Goal: Task Accomplishment & Management: Complete application form

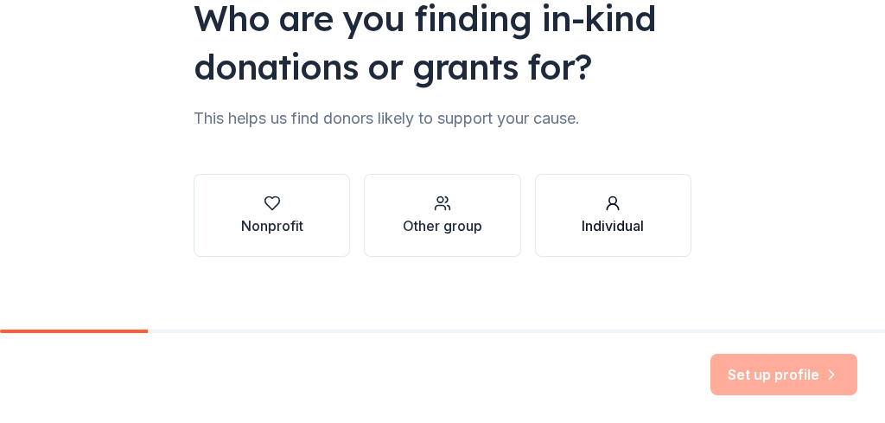
scroll to position [187, 0]
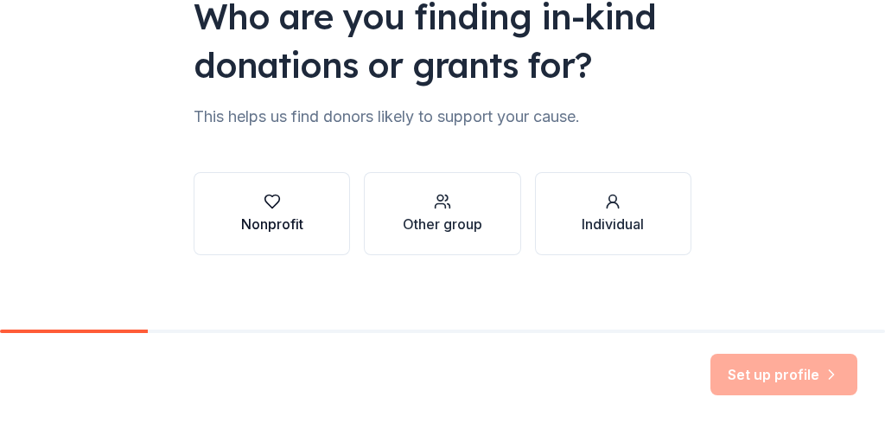
click at [282, 214] on div "Nonprofit" at bounding box center [272, 224] width 62 height 21
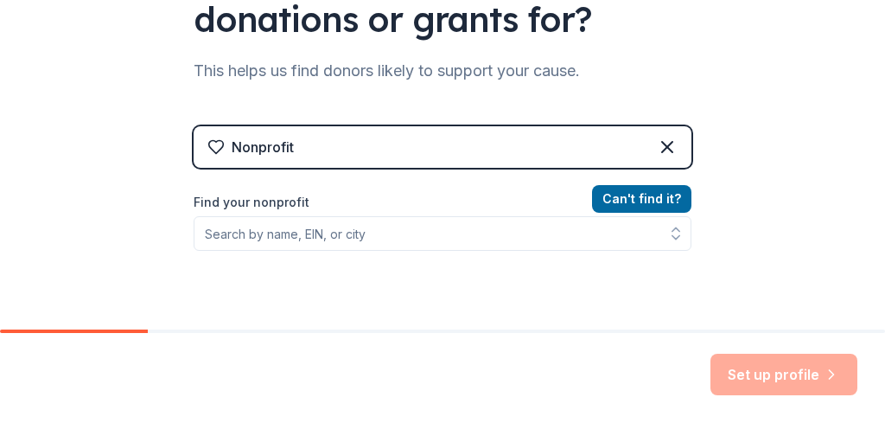
scroll to position [261, 0]
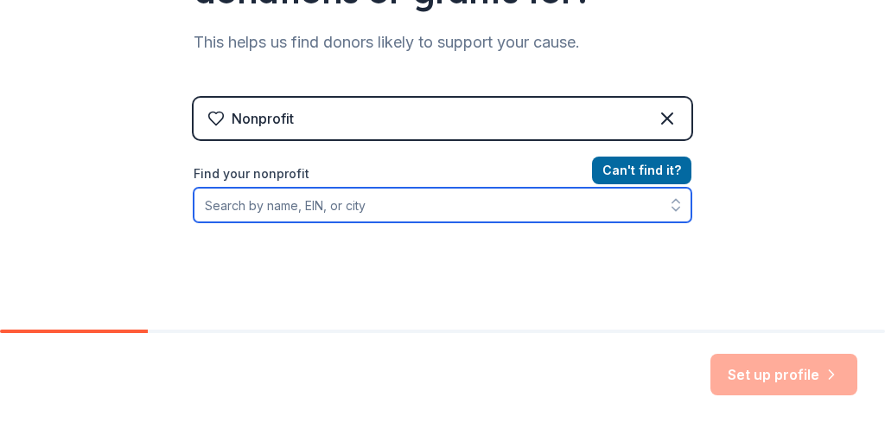
click at [429, 207] on input "Find your nonprofit" at bounding box center [443, 205] width 498 height 35
type input "20th Century Club"
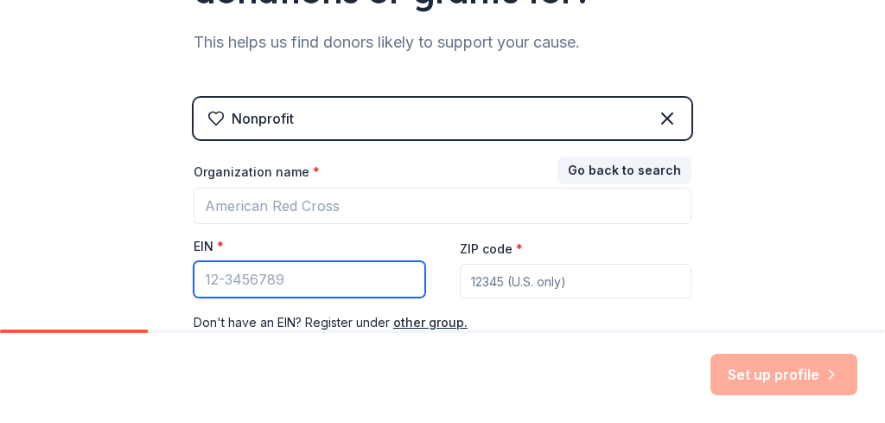
drag, startPoint x: 286, startPoint y: 280, endPoint x: 161, endPoint y: 267, distance: 126.0
click at [162, 266] on div "👋 Welcome, [PERSON_NAME]! Who are you finding in-kind donations or grants for? …" at bounding box center [442, 94] width 885 height 711
type input "[US_EMPLOYER_IDENTIFICATION_NUMBER]"
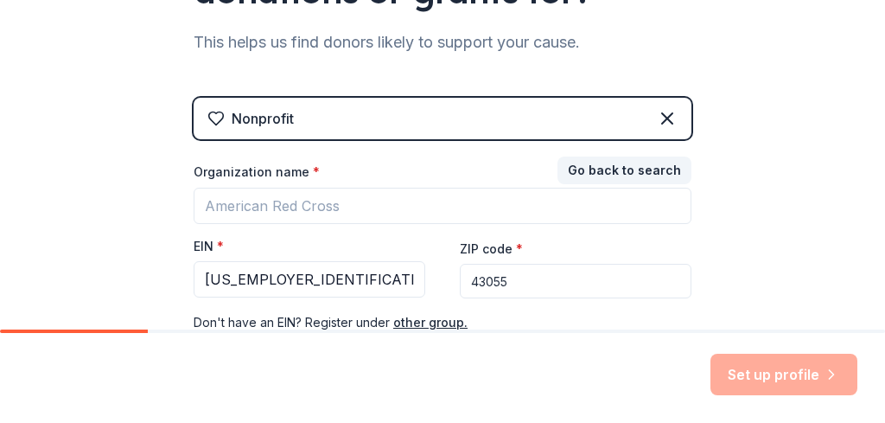
type input "43055"
click at [563, 340] on div "Set up profile" at bounding box center [442, 378] width 885 height 90
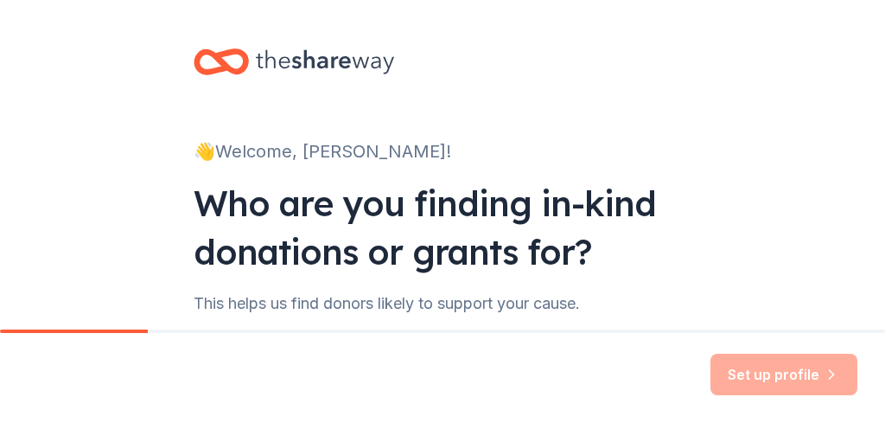
scroll to position [0, 0]
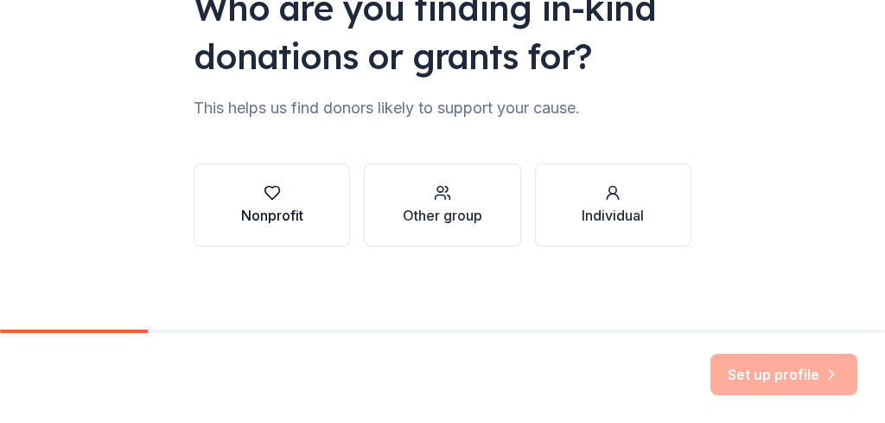
click at [273, 195] on icon "button" at bounding box center [272, 192] width 17 height 17
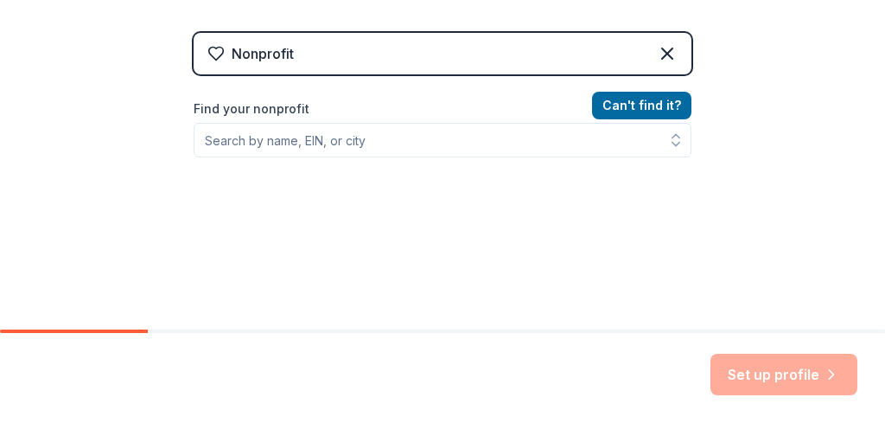
scroll to position [338, 0]
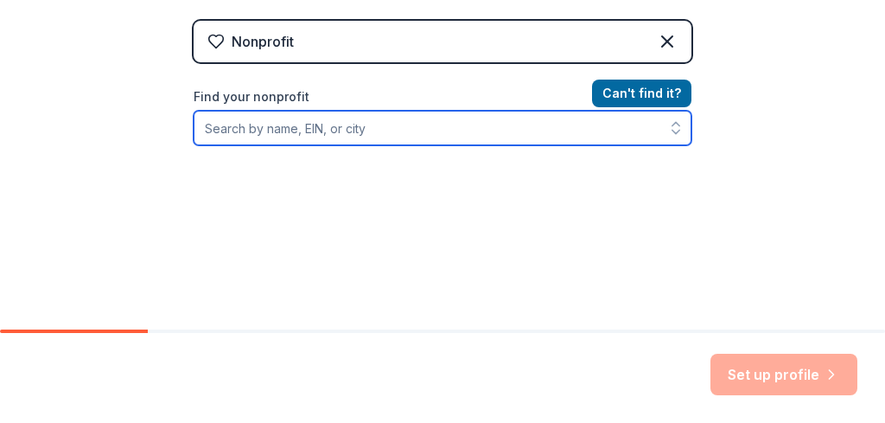
click at [328, 135] on input "Find your nonprofit" at bounding box center [443, 128] width 498 height 35
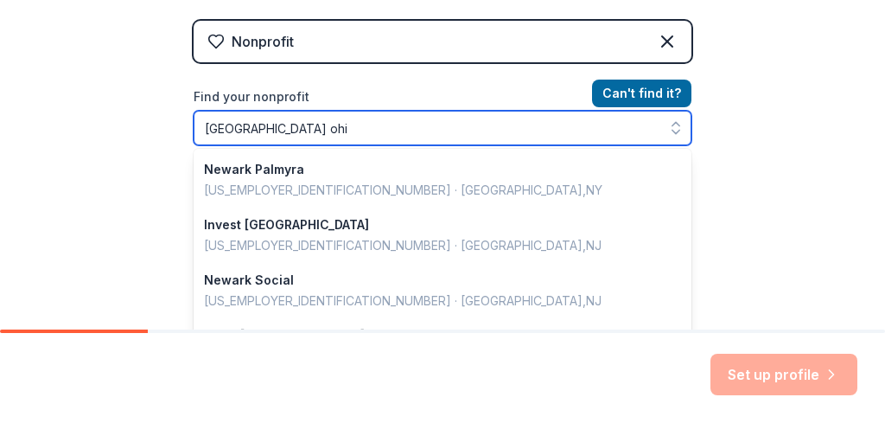
type input "[GEOGRAPHIC_DATA] [US_STATE]"
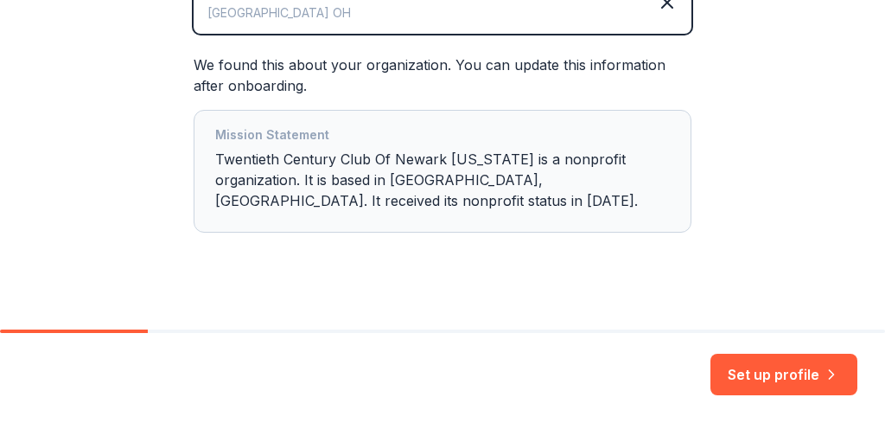
scroll to position [0, 0]
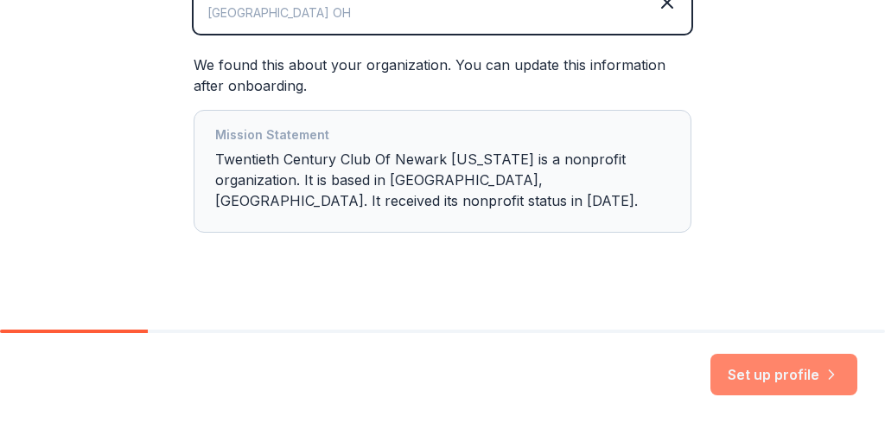
click at [792, 374] on button "Set up profile" at bounding box center [784, 374] width 147 height 41
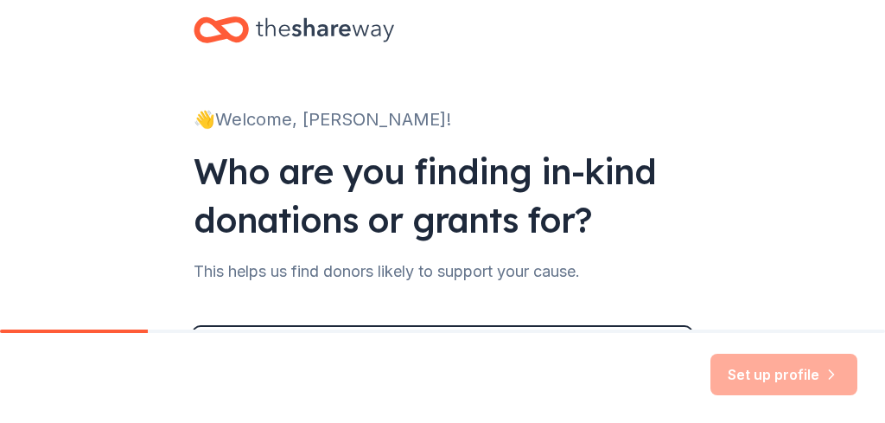
scroll to position [27, 0]
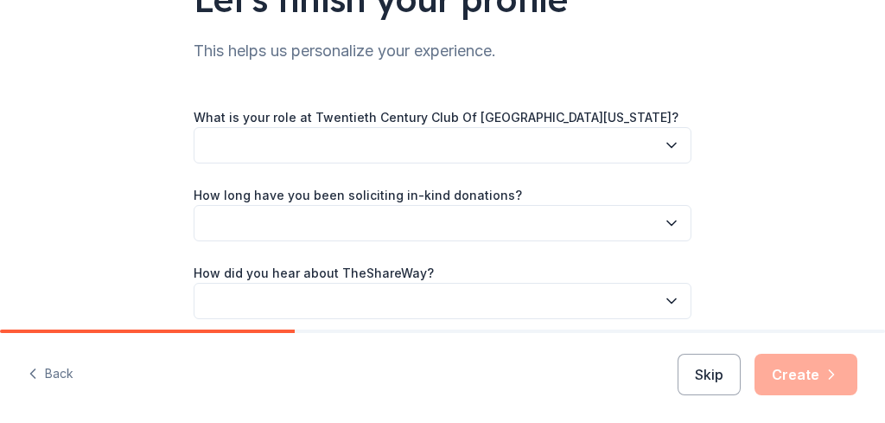
scroll to position [164, 0]
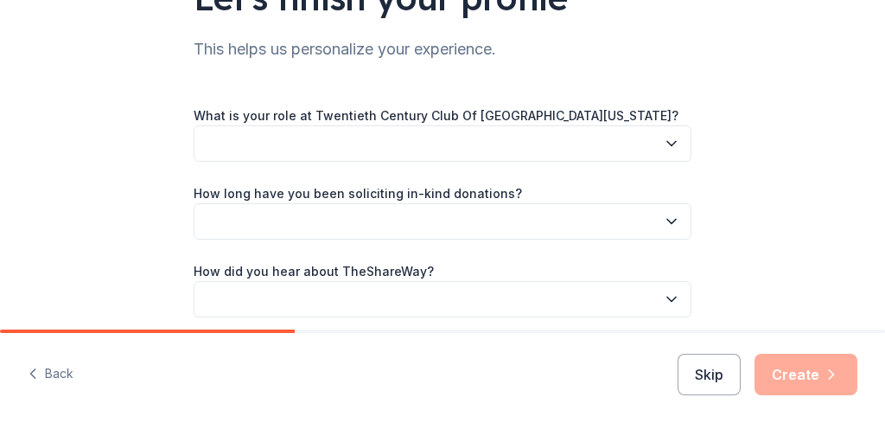
click at [503, 149] on button "button" at bounding box center [443, 143] width 498 height 36
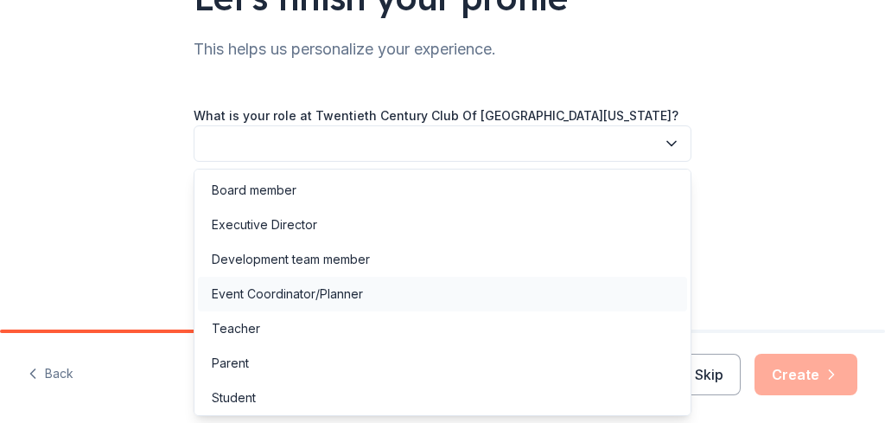
click at [289, 288] on div "Event Coordinator/Planner" at bounding box center [287, 294] width 151 height 21
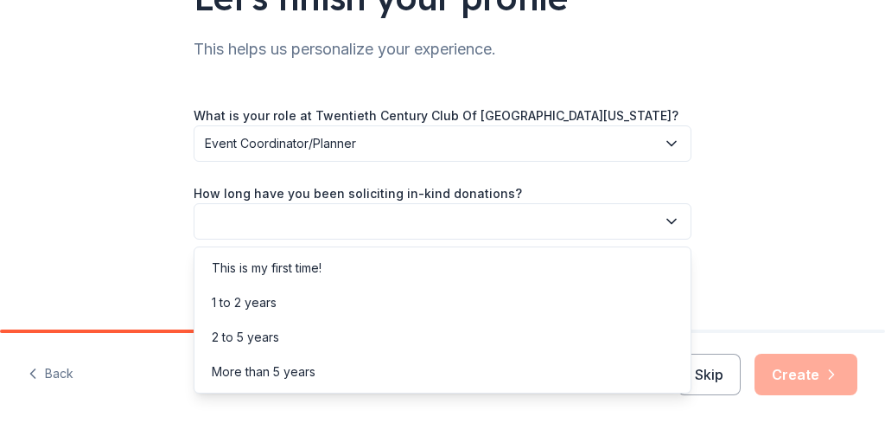
click at [300, 220] on button "button" at bounding box center [443, 221] width 498 height 36
click at [267, 375] on div "More than 5 years" at bounding box center [264, 371] width 104 height 21
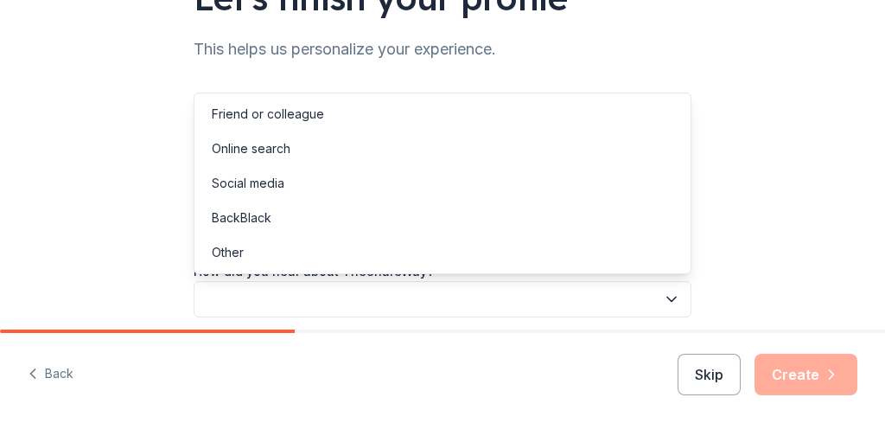
click at [668, 296] on icon "button" at bounding box center [671, 298] width 17 height 17
click at [389, 181] on div "Social media" at bounding box center [442, 183] width 489 height 35
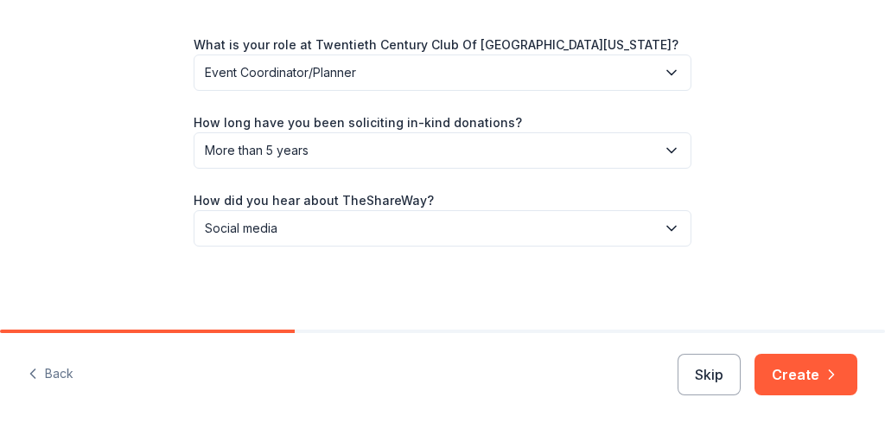
scroll to position [0, 0]
click at [808, 378] on button "Create" at bounding box center [806, 374] width 103 height 41
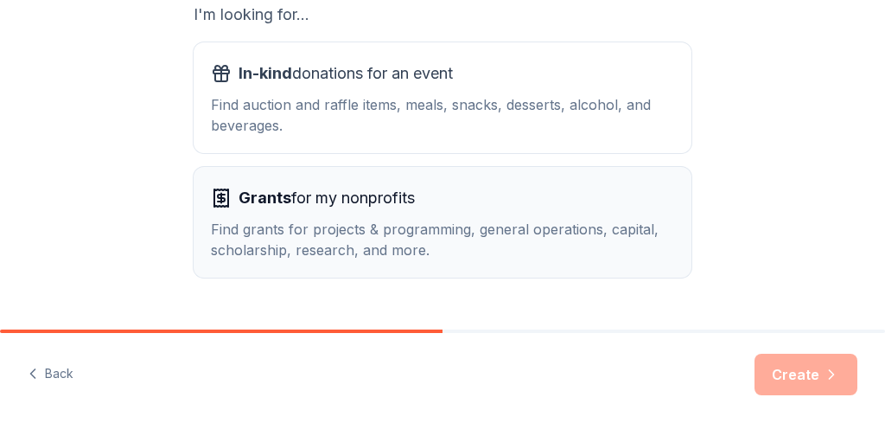
scroll to position [351, 0]
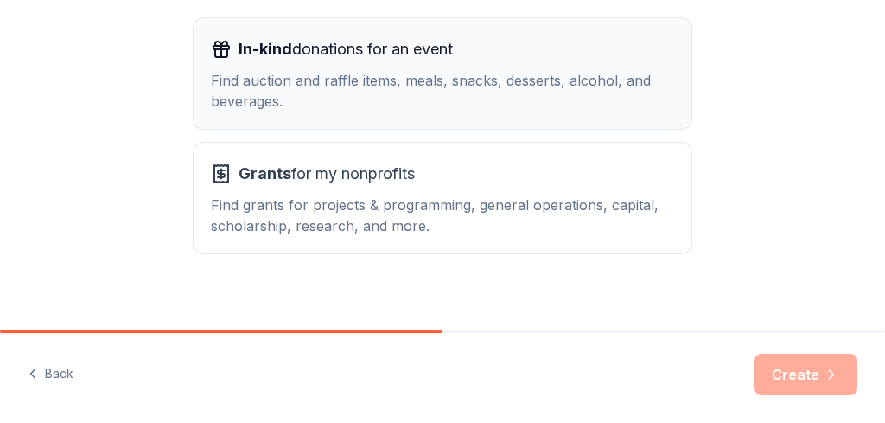
click at [517, 113] on button "In-kind donations for an event Find auction and raffle items, meals, snacks, de…" at bounding box center [443, 73] width 498 height 111
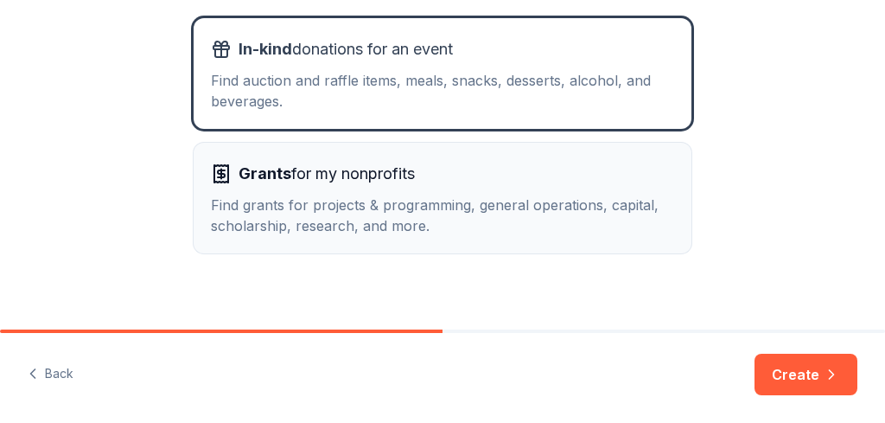
click at [508, 210] on div "Find grants for projects & programming, general operations, capital, scholarshi…" at bounding box center [442, 215] width 463 height 41
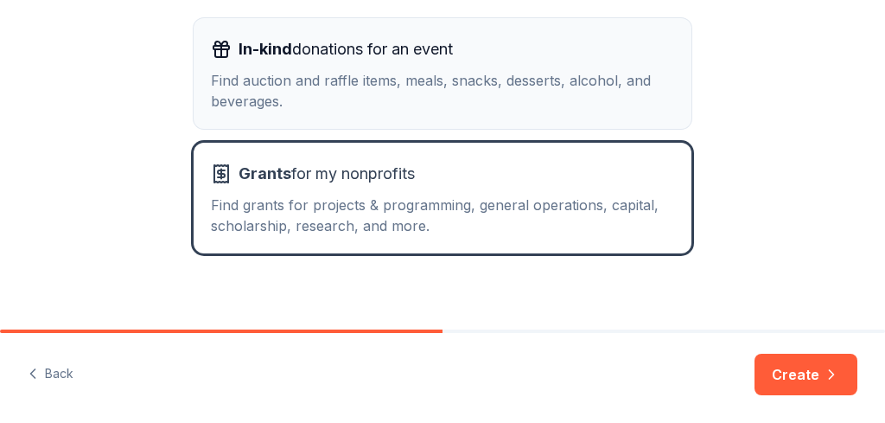
click at [498, 63] on div "In-kind donations for an event Find auction and raffle items, meals, snacks, de…" at bounding box center [442, 73] width 463 height 76
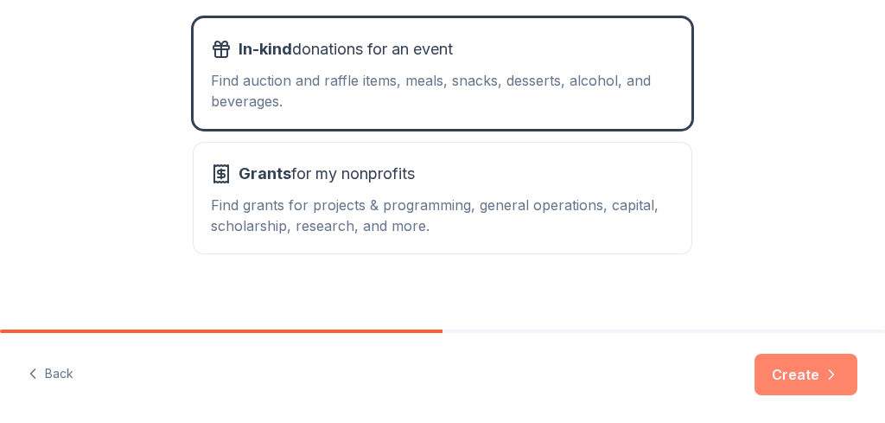
click at [809, 375] on button "Create" at bounding box center [806, 374] width 103 height 41
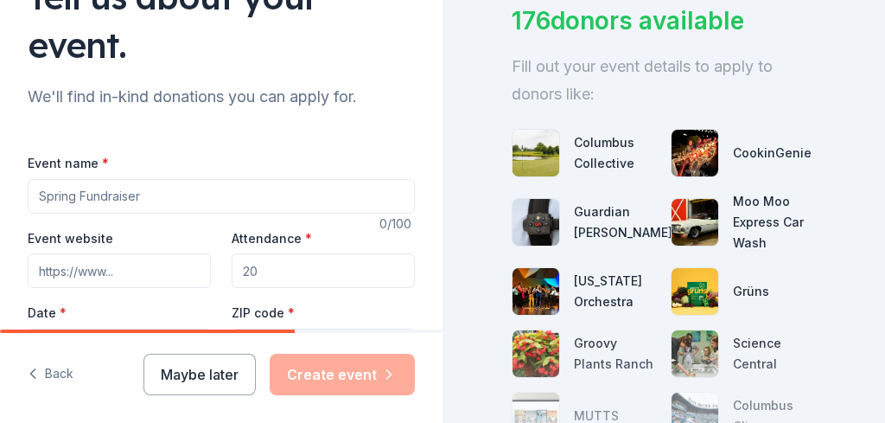
scroll to position [197, 0]
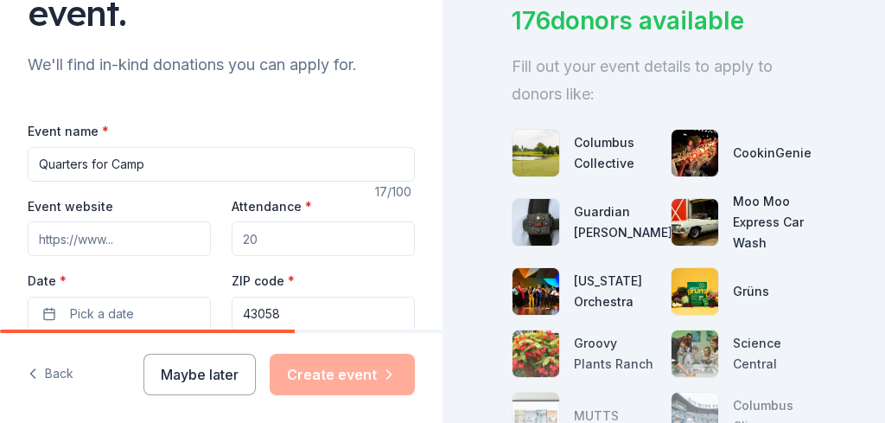
type input "Quarters for Camp"
drag, startPoint x: 239, startPoint y: 237, endPoint x: 215, endPoint y: 236, distance: 24.2
click at [215, 236] on div "Event website Attendance * Date * Pick a date ZIP code * 43058" at bounding box center [221, 263] width 387 height 136
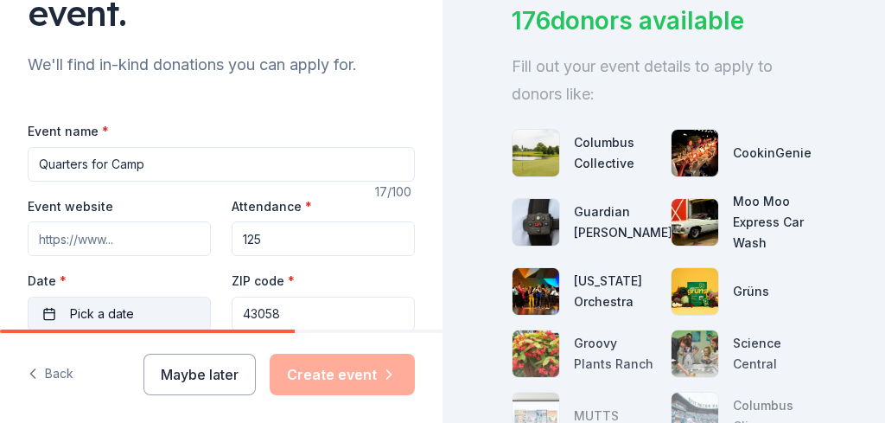
type input "125"
click at [184, 310] on button "Pick a date" at bounding box center [119, 314] width 183 height 35
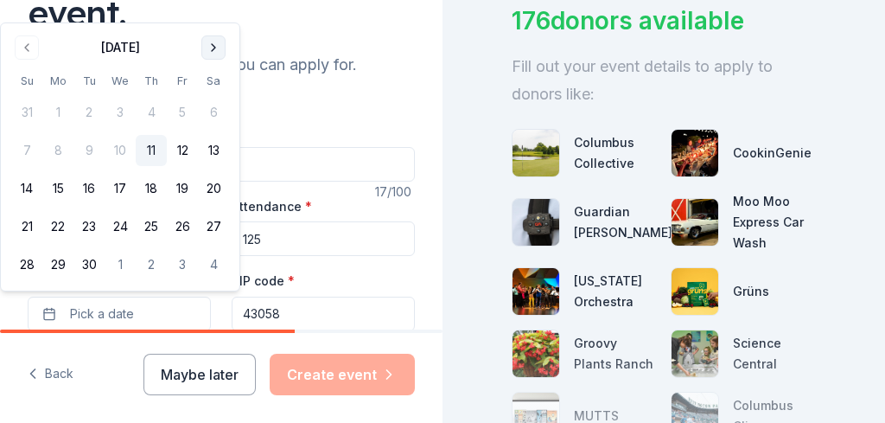
click at [208, 49] on button "Go to next month" at bounding box center [213, 47] width 24 height 24
click at [210, 223] on button "25" at bounding box center [213, 226] width 31 height 31
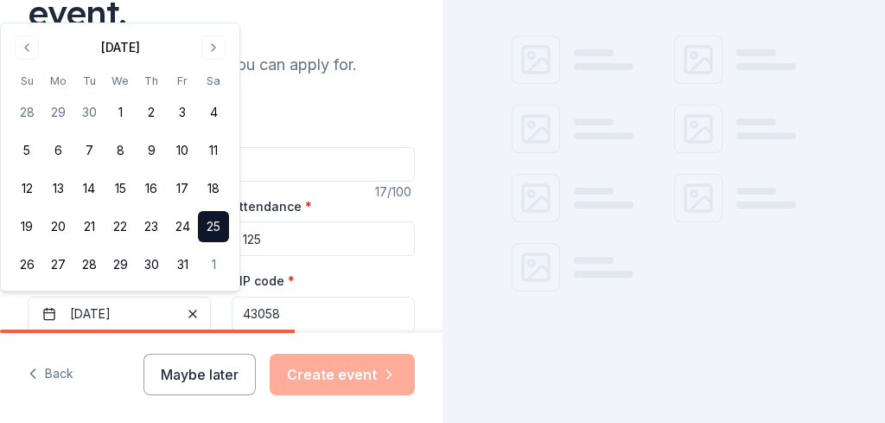
scroll to position [124, 0]
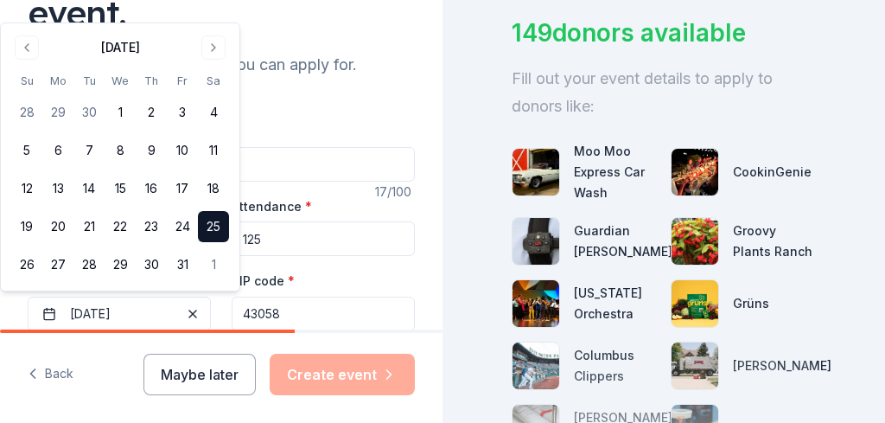
click at [219, 223] on button "25" at bounding box center [213, 226] width 31 height 31
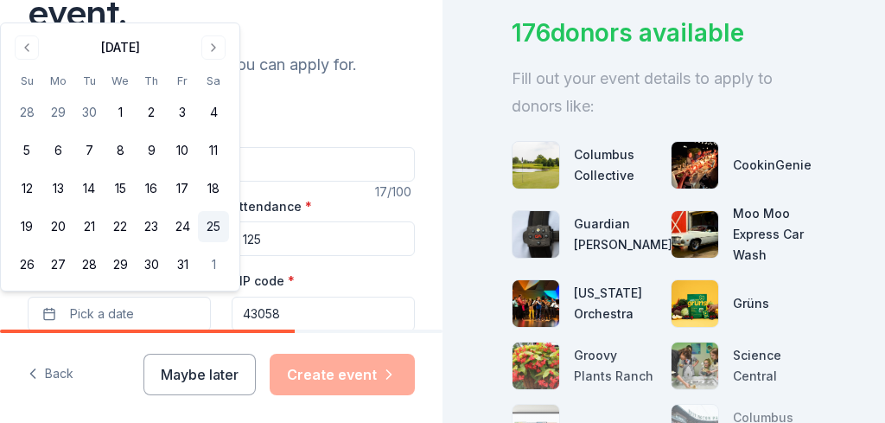
click at [219, 223] on button "25" at bounding box center [213, 226] width 31 height 31
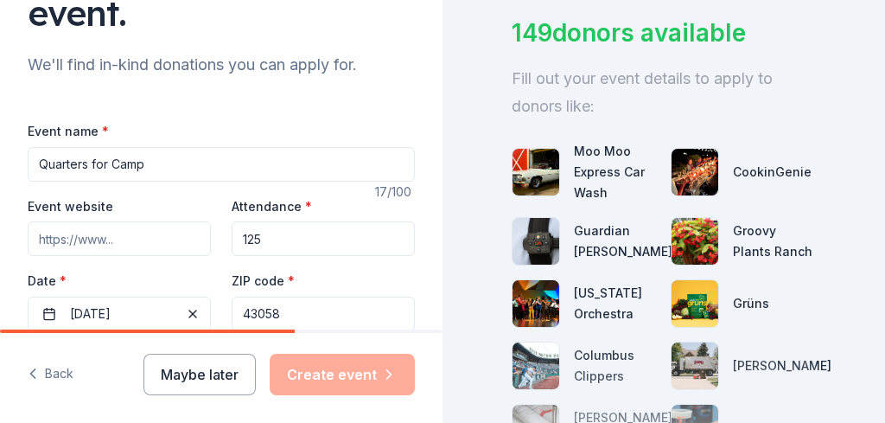
click at [293, 310] on input "43058" at bounding box center [323, 314] width 183 height 35
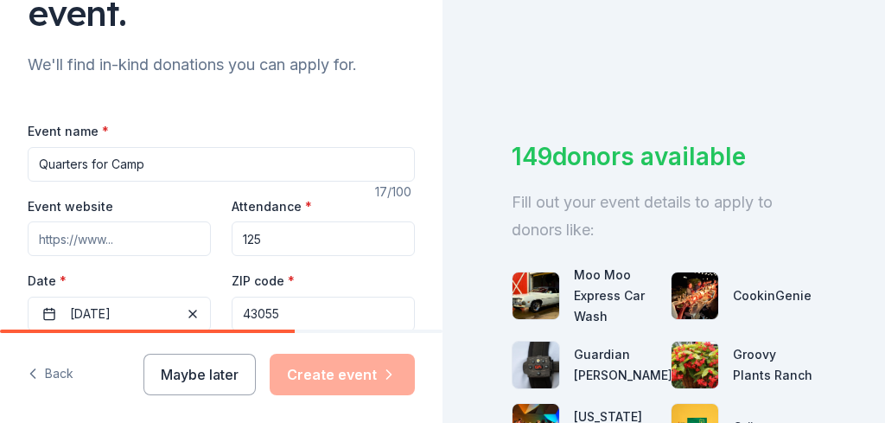
type input "43055"
click at [165, 232] on input "Event website" at bounding box center [119, 238] width 183 height 35
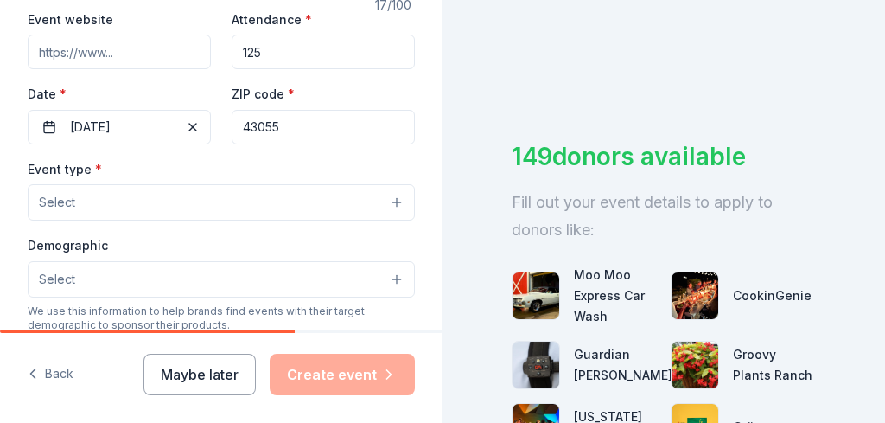
scroll to position [386, 0]
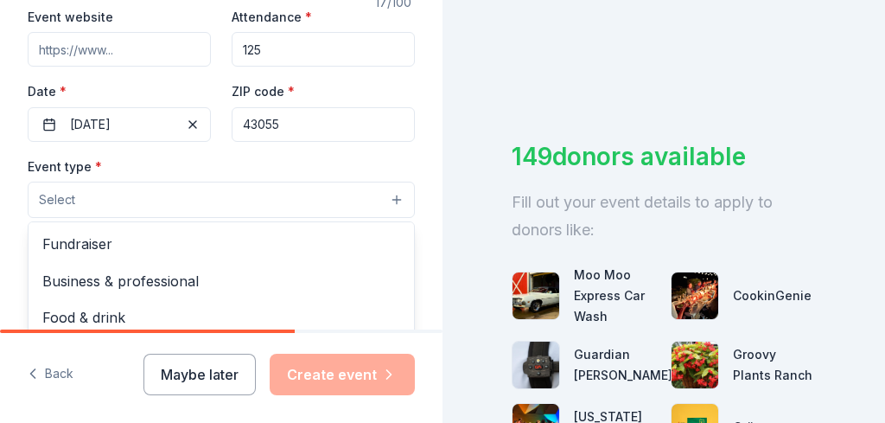
click at [354, 195] on button "Select" at bounding box center [221, 200] width 387 height 36
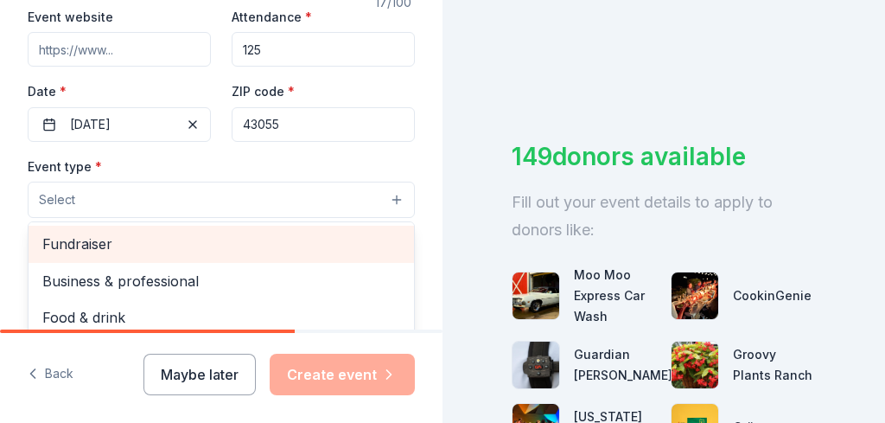
click at [246, 233] on span "Fundraiser" at bounding box center [221, 244] width 358 height 22
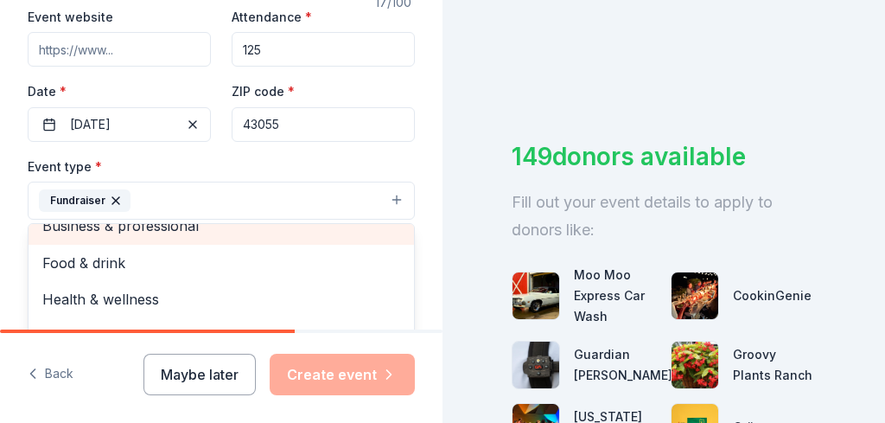
scroll to position [19, 0]
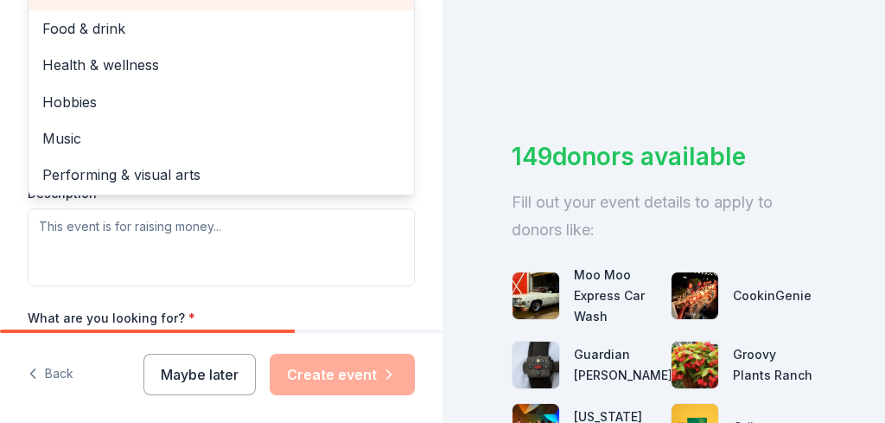
click at [303, 235] on div "Event type * Fundraiser Business & professional Food & drink Health & wellness …" at bounding box center [221, 103] width 387 height 366
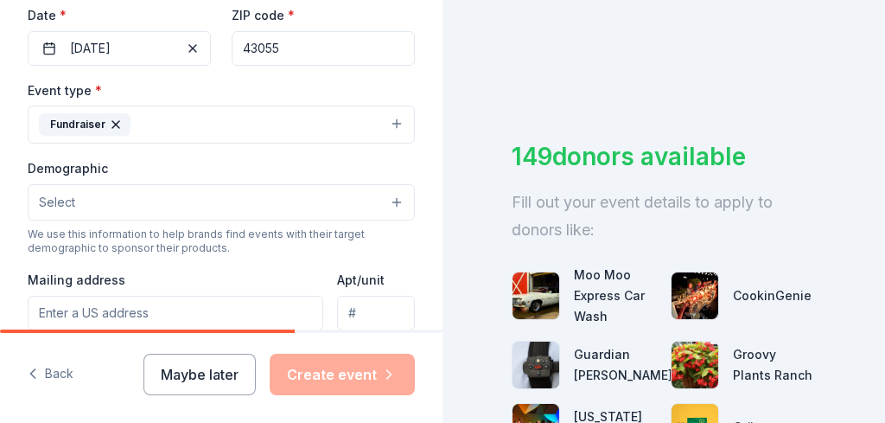
scroll to position [468, 0]
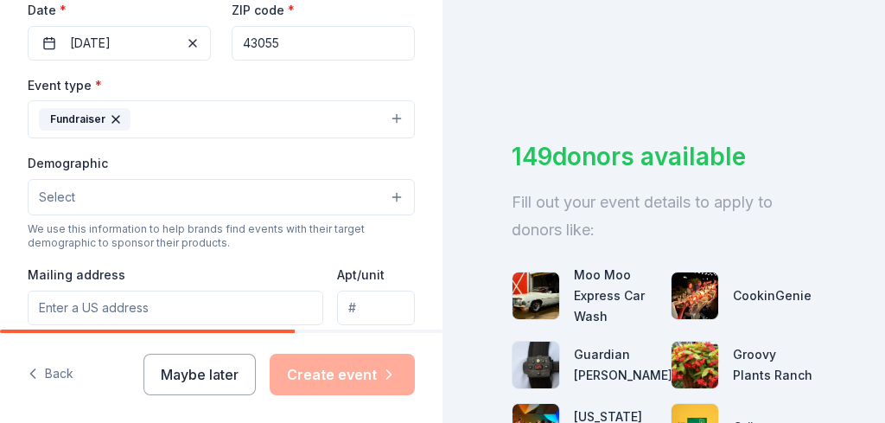
click at [332, 191] on button "Select" at bounding box center [221, 197] width 387 height 36
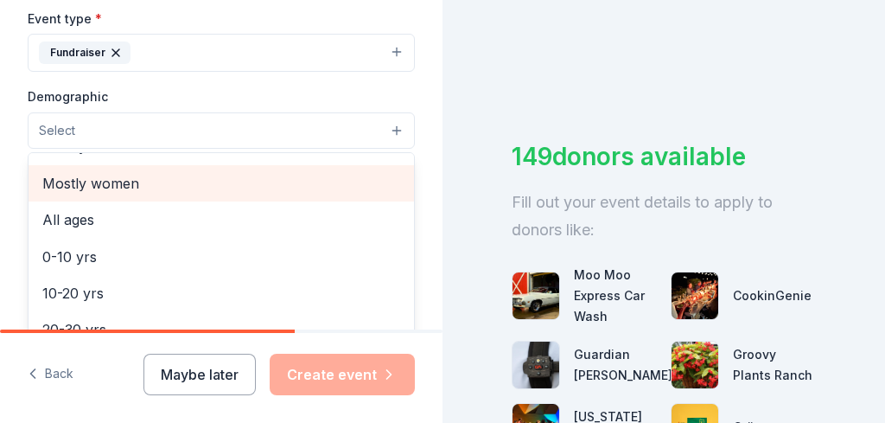
scroll to position [63, 0]
click at [305, 189] on span "Mostly women" at bounding box center [221, 185] width 358 height 22
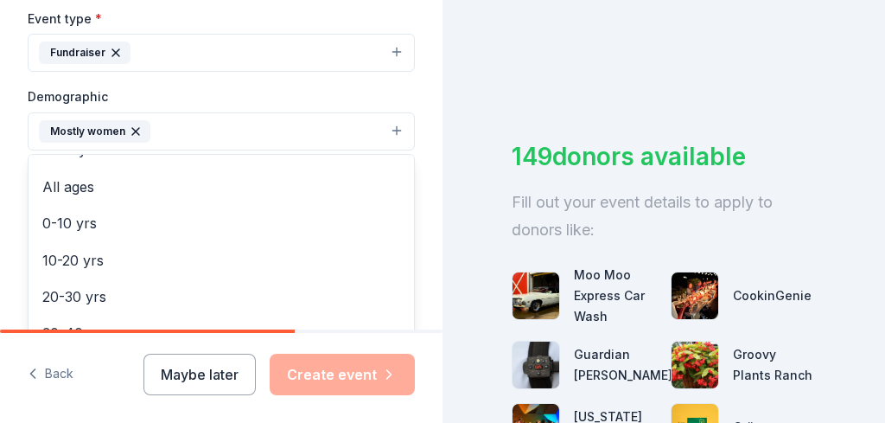
click at [303, 126] on button "Mostly women" at bounding box center [221, 131] width 387 height 38
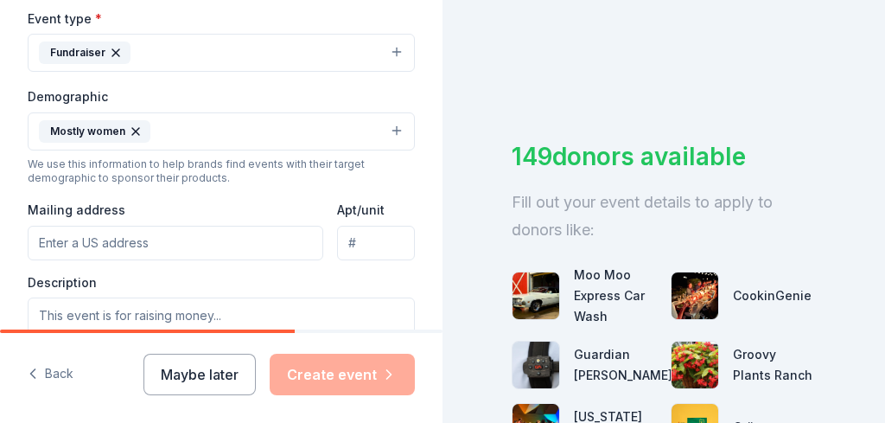
click at [432, 322] on div "Tell us about your event. We'll find in-kind donations you can apply for. Event…" at bounding box center [221, 67] width 443 height 1203
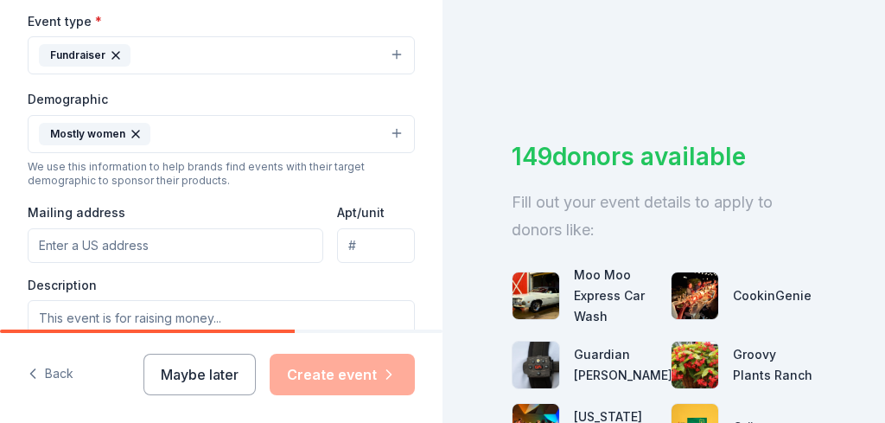
scroll to position [533, 0]
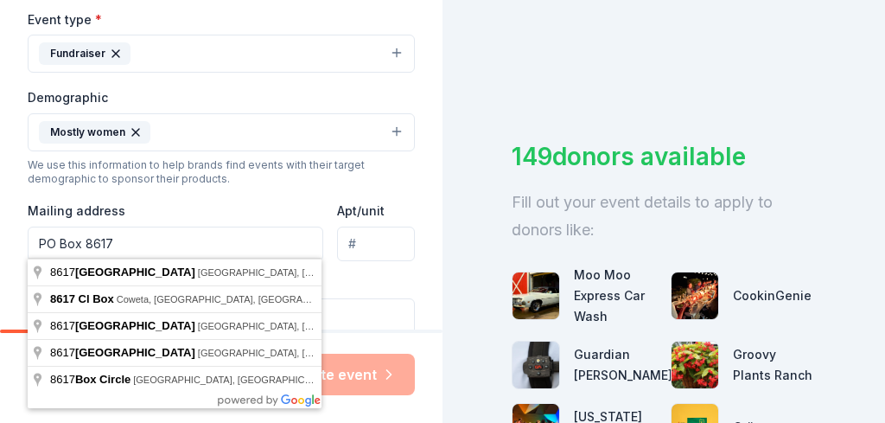
click at [239, 244] on input "PO Box 8617" at bounding box center [176, 244] width 296 height 35
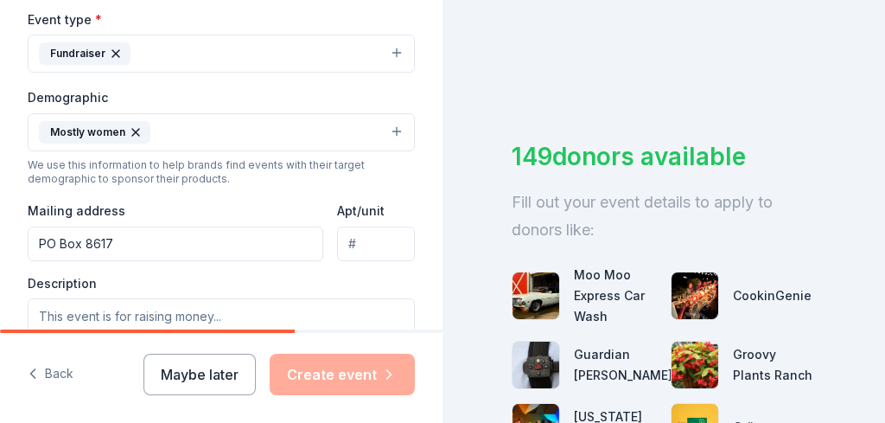
click at [414, 278] on div "Description" at bounding box center [221, 326] width 387 height 102
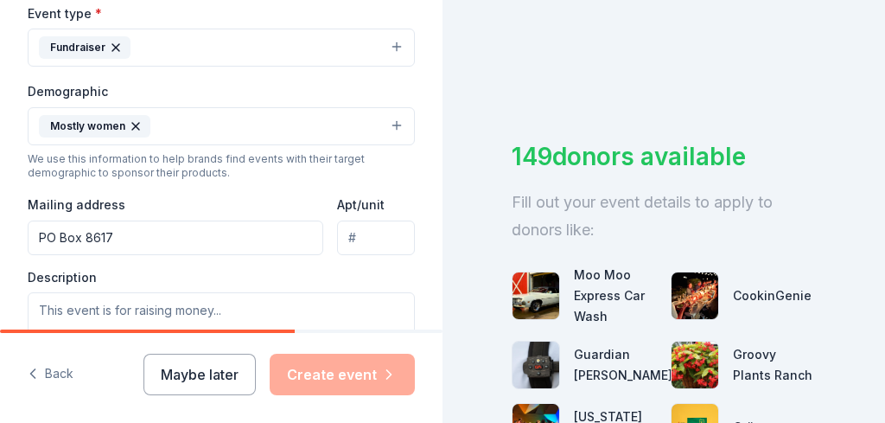
scroll to position [548, 0]
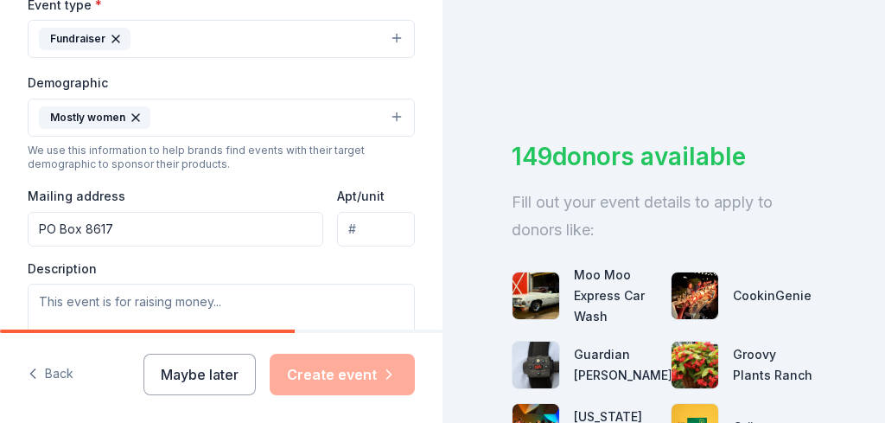
click at [145, 219] on input "PO Box 8617" at bounding box center [176, 229] width 296 height 35
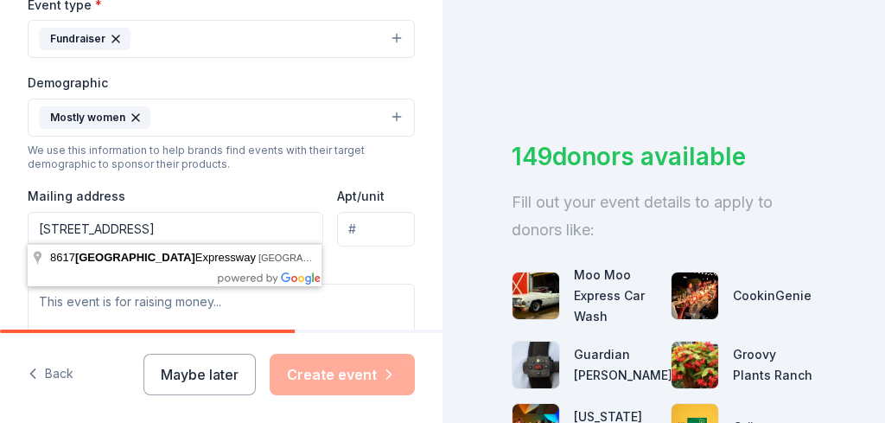
type input "PO Box 8617 Newark OH 43055"
click at [368, 261] on div "Description" at bounding box center [221, 311] width 387 height 102
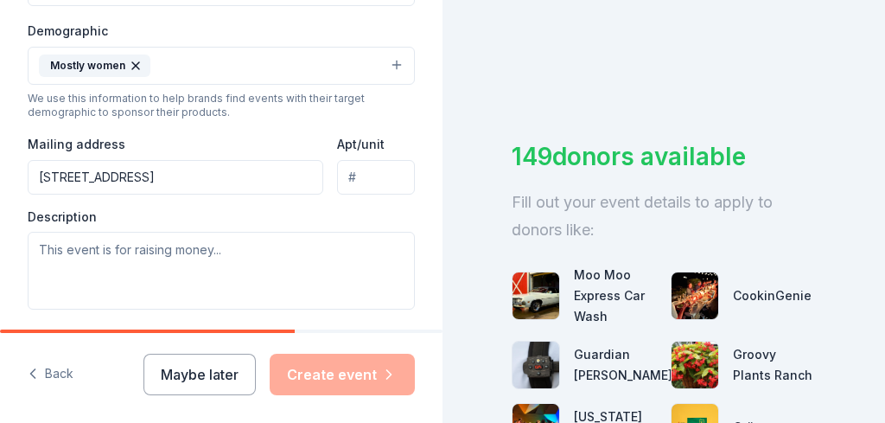
scroll to position [607, 0]
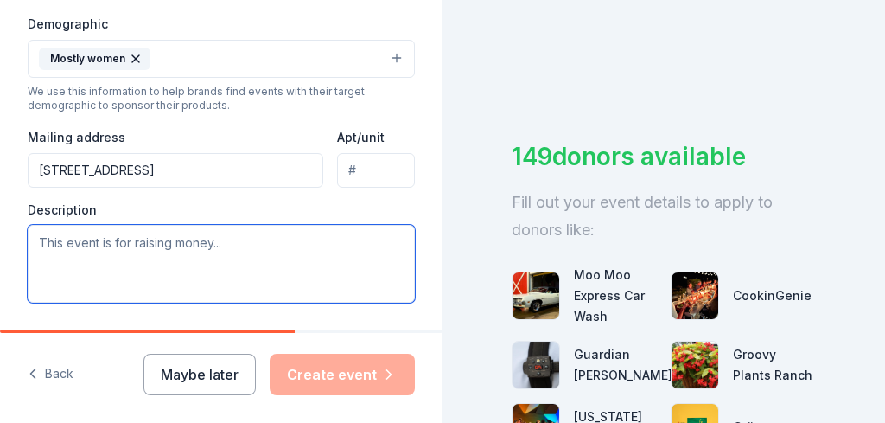
click at [181, 245] on textarea at bounding box center [221, 264] width 387 height 78
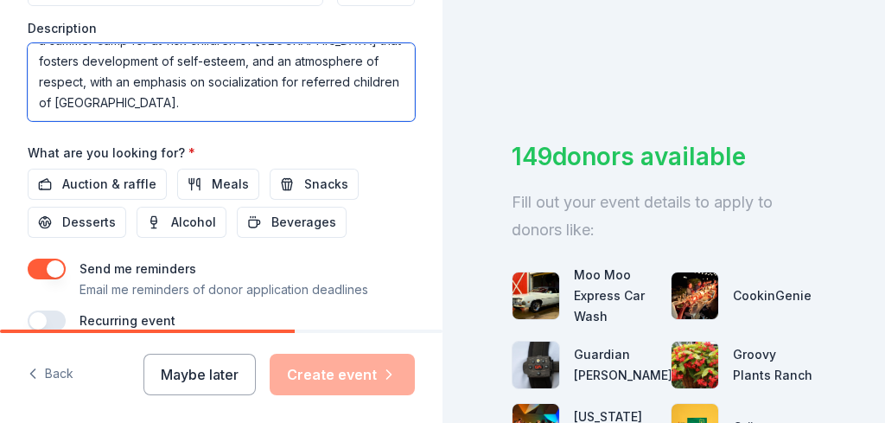
scroll to position [790, 0]
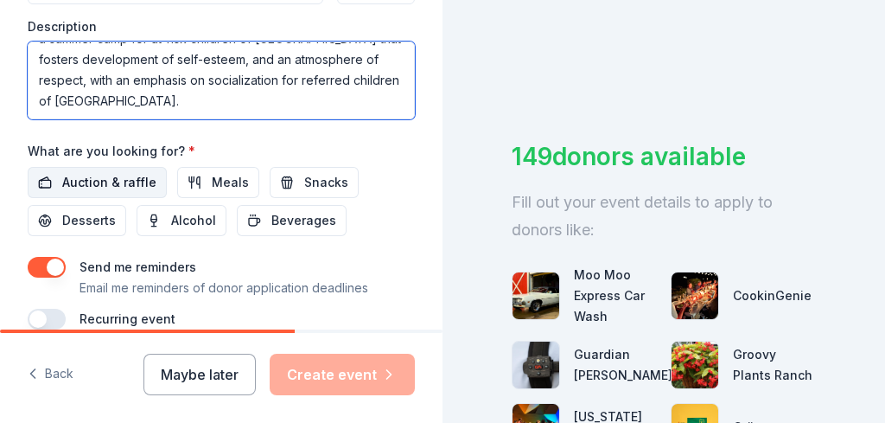
type textarea "Quarter Auction to raise money for our Camp O'Bannon a summer camp for at-risk …"
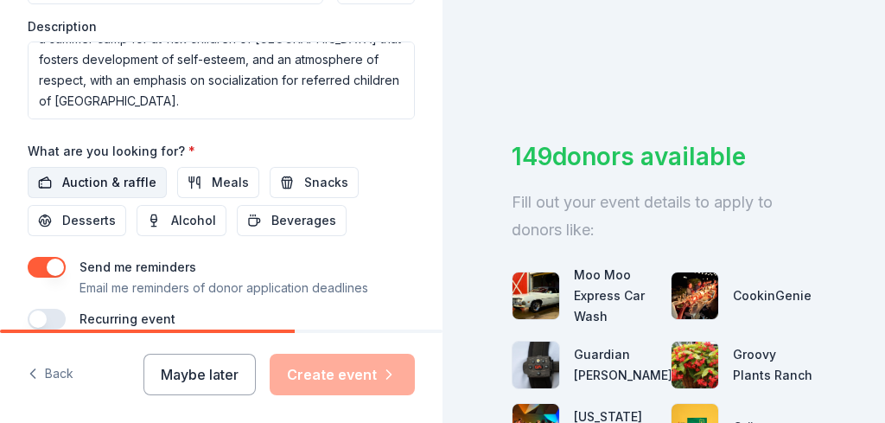
click at [117, 172] on span "Auction & raffle" at bounding box center [109, 182] width 94 height 21
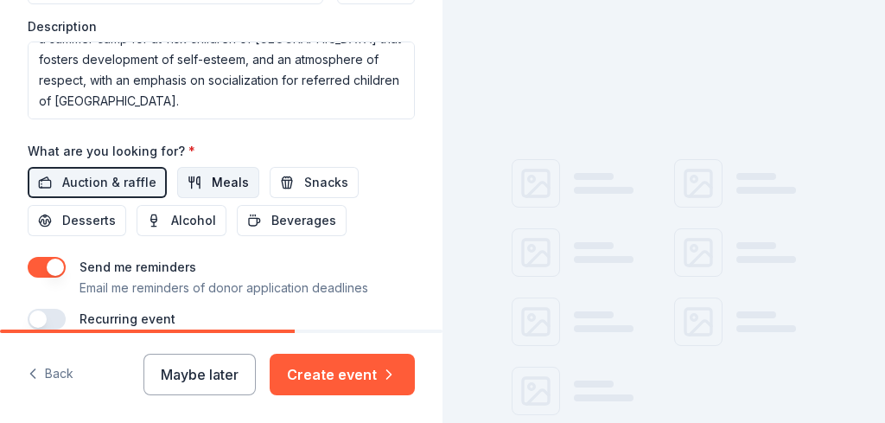
click at [212, 172] on span "Meals" at bounding box center [230, 182] width 37 height 21
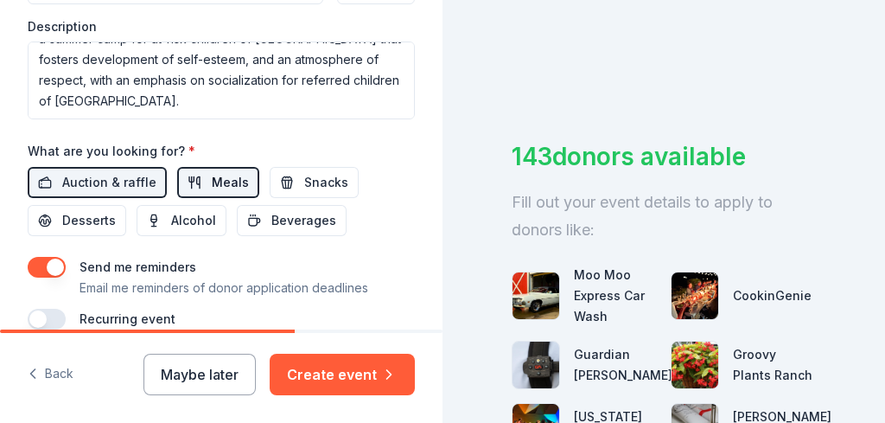
click at [196, 167] on button "Meals" at bounding box center [218, 182] width 82 height 31
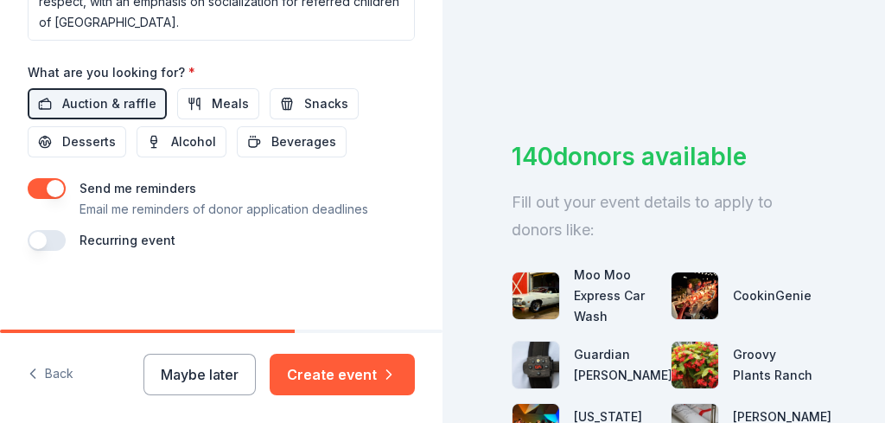
scroll to position [0, 0]
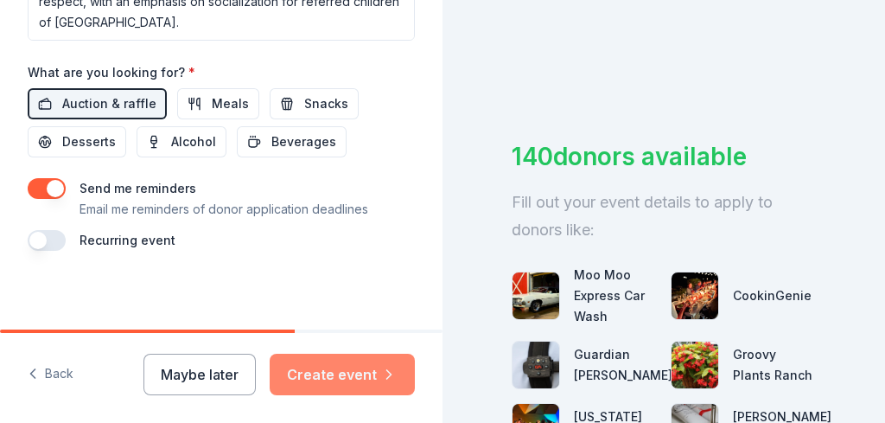
click at [347, 380] on button "Create event" at bounding box center [342, 374] width 145 height 41
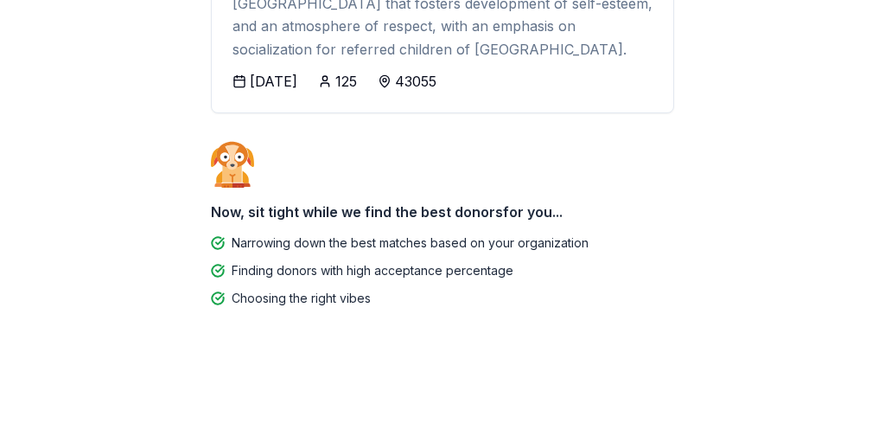
scroll to position [329, 0]
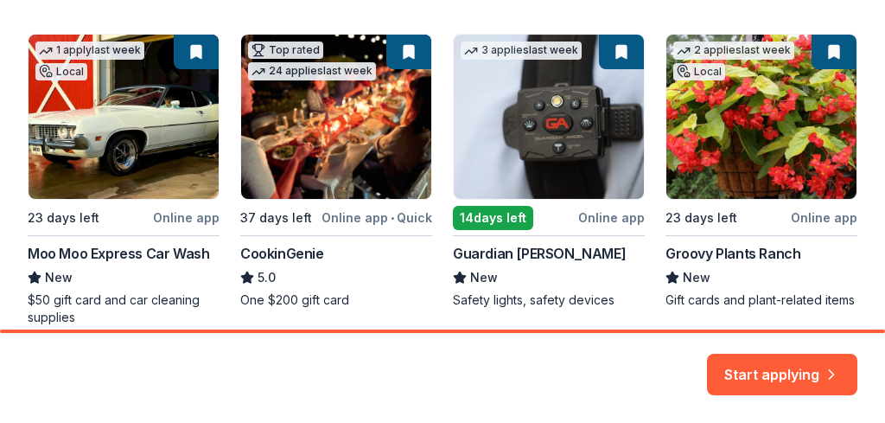
scroll to position [319, 0]
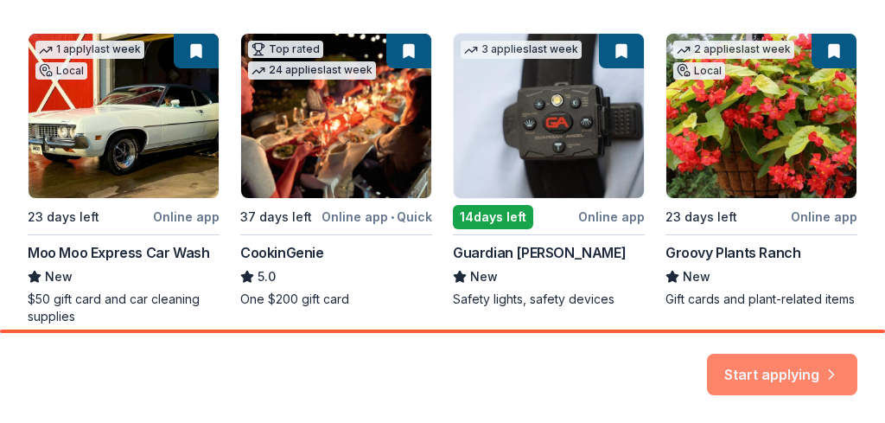
click at [784, 367] on button "Start applying" at bounding box center [782, 363] width 150 height 41
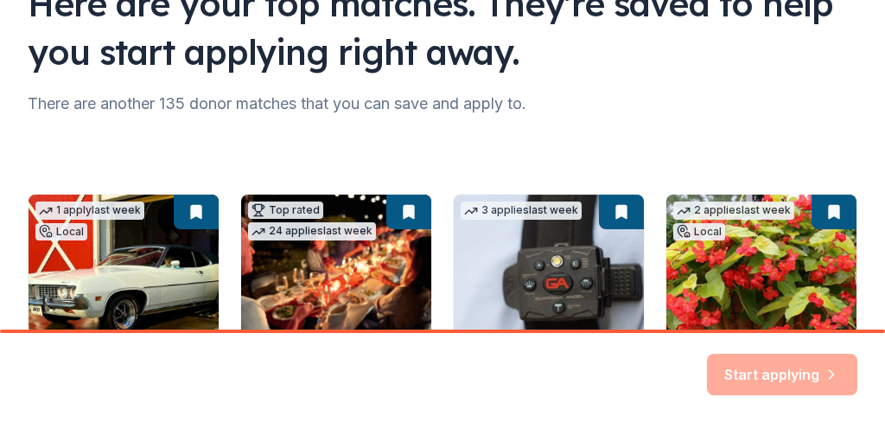
scroll to position [154, 0]
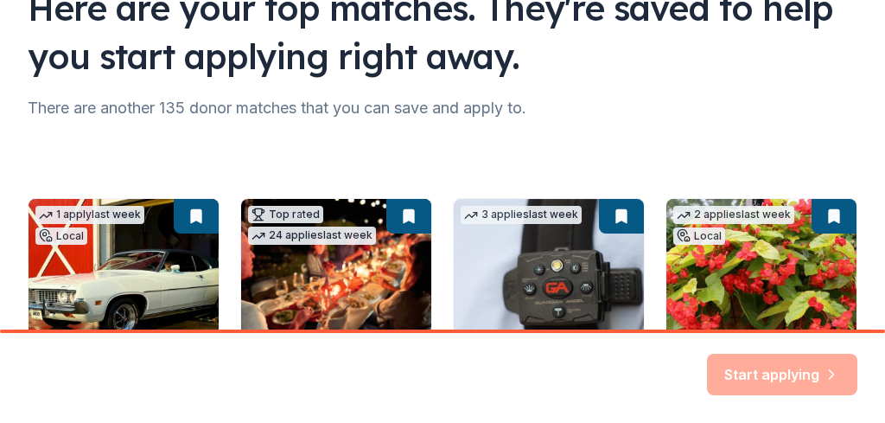
click at [799, 371] on div "Start applying" at bounding box center [782, 374] width 150 height 41
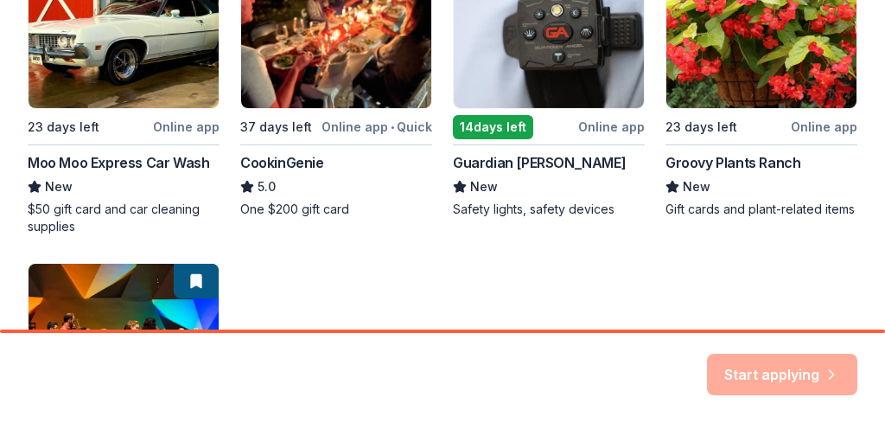
scroll to position [440, 0]
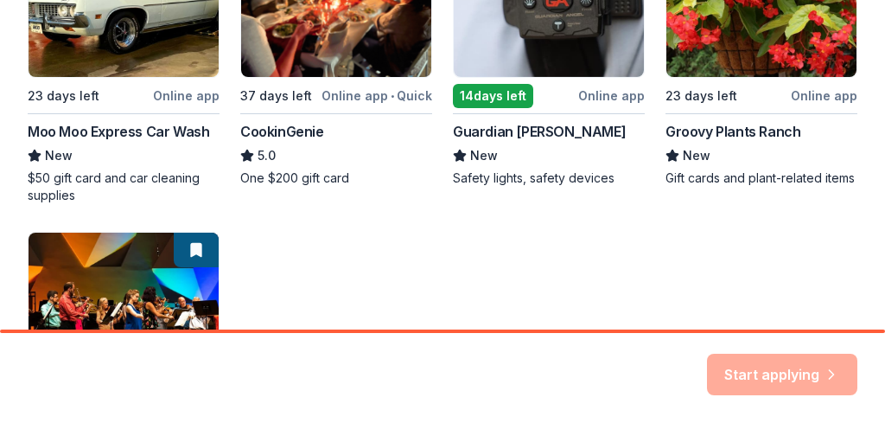
click at [195, 95] on div "1 apply last week Local 23 days left Online app Moo Moo Express Car Wash New $5…" at bounding box center [443, 209] width 830 height 595
click at [66, 131] on div "1 apply last week Local 23 days left Online app Moo Moo Express Car Wash New $5…" at bounding box center [443, 209] width 830 height 595
click at [93, 175] on div "1 apply last week Local 23 days left Online app Moo Moo Express Car Wash New $5…" at bounding box center [443, 209] width 830 height 595
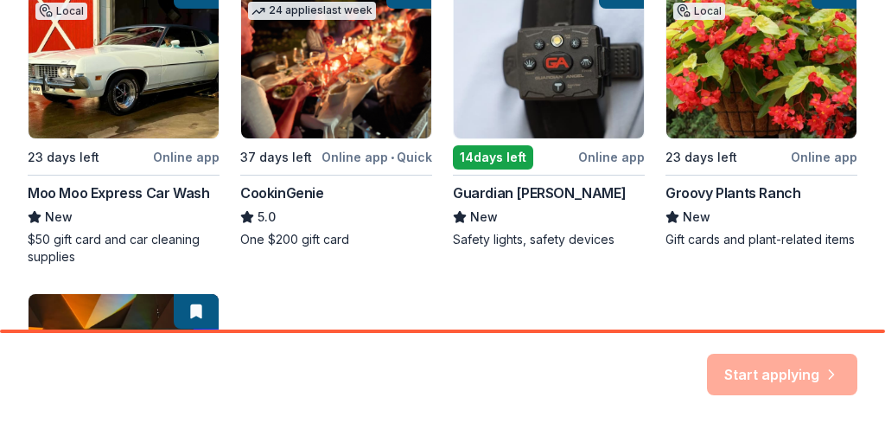
scroll to position [379, 0]
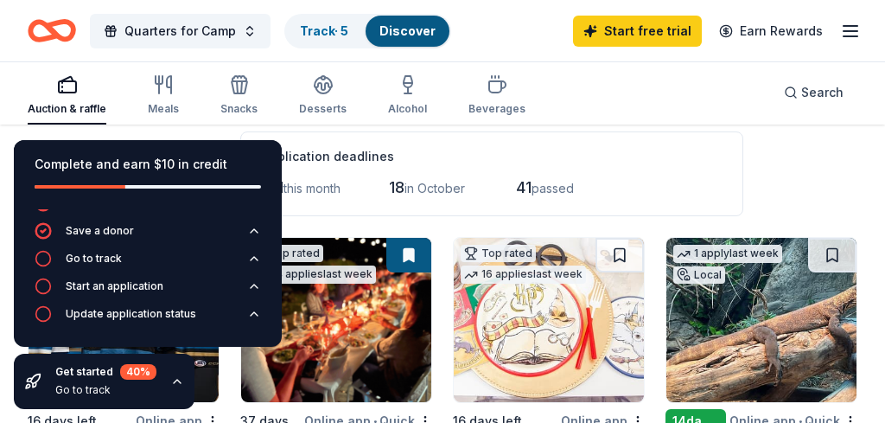
scroll to position [79, 0]
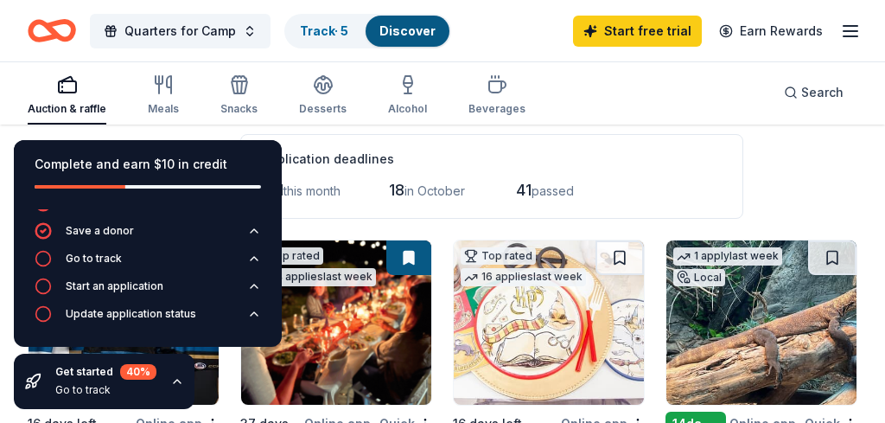
click at [674, 156] on div "Application deadlines" at bounding box center [492, 159] width 460 height 21
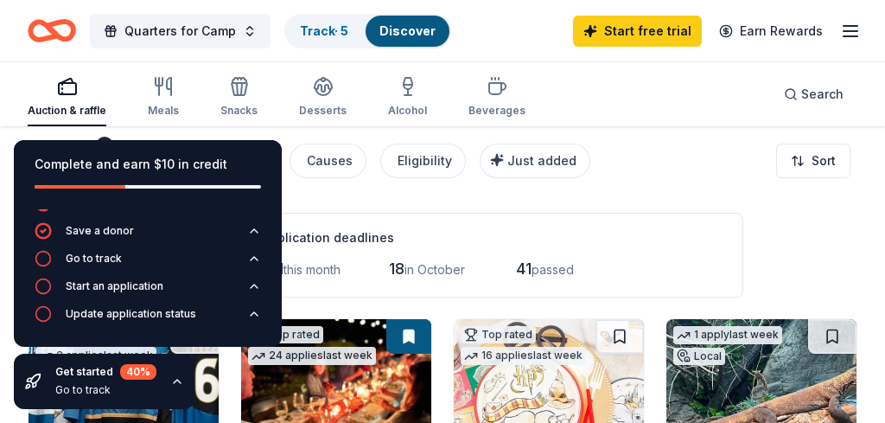
scroll to position [0, 0]
